Goal: Task Accomplishment & Management: Manage account settings

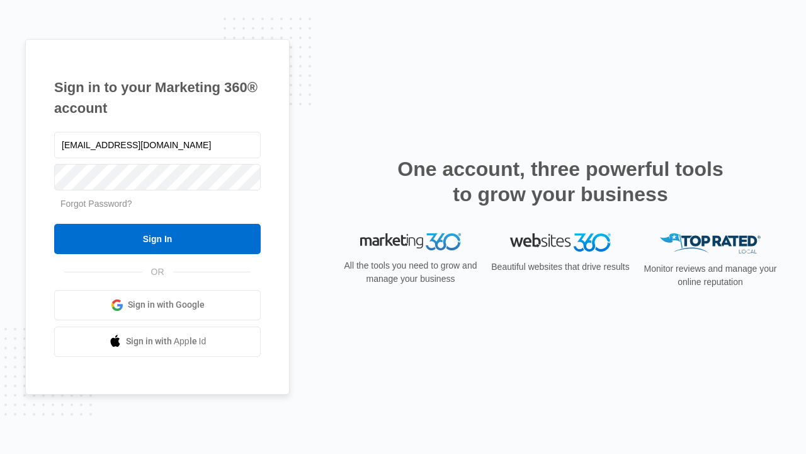
type input "[EMAIL_ADDRESS][DOMAIN_NAME]"
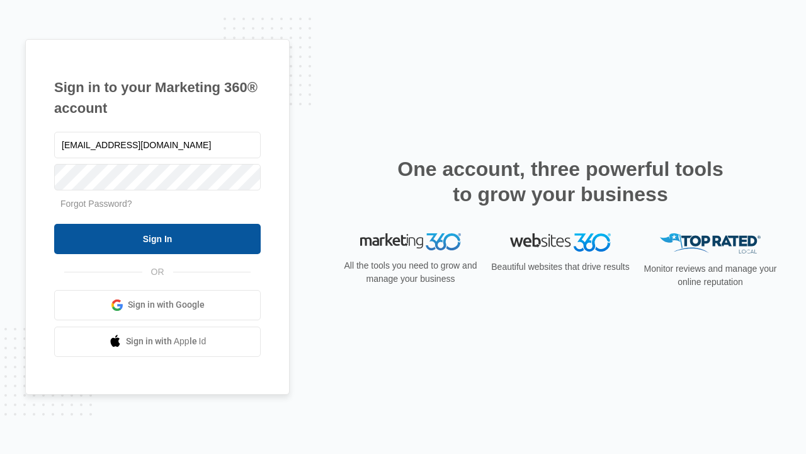
click at [158, 238] on input "Sign In" at bounding box center [157, 239] width 207 height 30
